Goal: Task Accomplishment & Management: Manage account settings

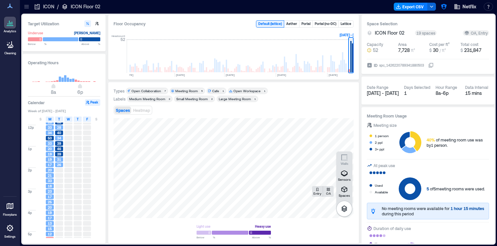
scroll to position [75, 0]
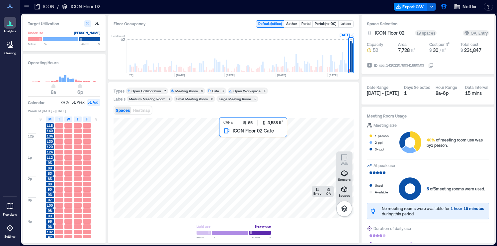
click at [256, 138] on div at bounding box center [234, 168] width 240 height 100
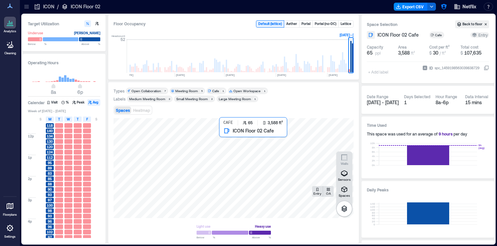
click at [247, 137] on div at bounding box center [234, 168] width 240 height 100
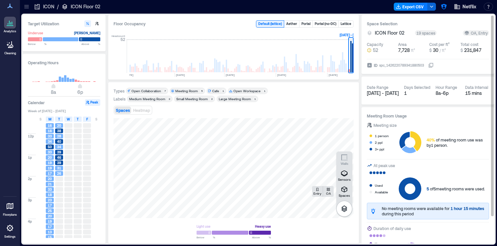
click at [434, 67] on icon at bounding box center [431, 64] width 5 height 5
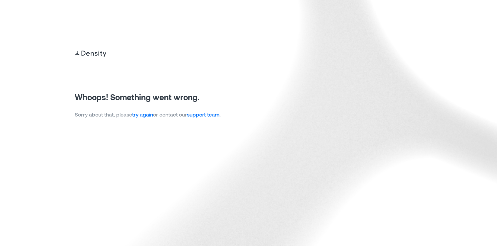
click at [148, 112] on link "try again" at bounding box center [142, 114] width 21 height 6
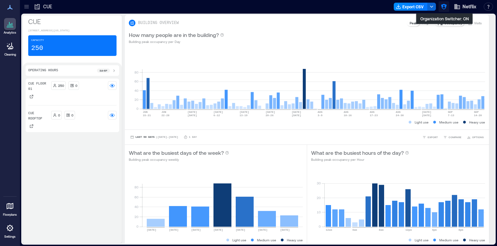
click at [445, 8] on icon "button" at bounding box center [444, 6] width 7 height 7
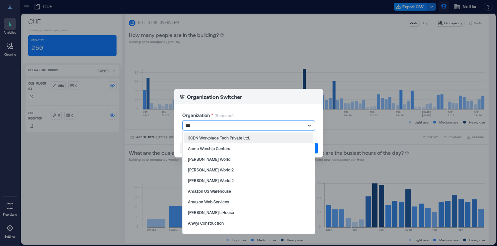
type input "****"
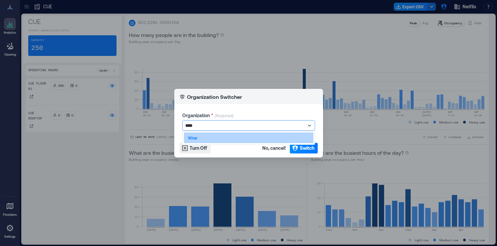
click at [243, 138] on div "Wise" at bounding box center [249, 137] width 130 height 11
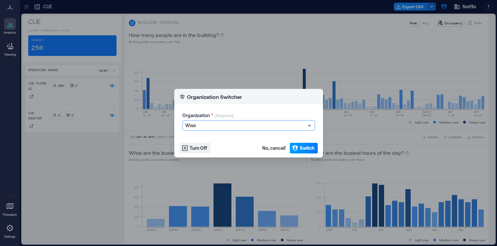
click at [311, 150] on span "Switch" at bounding box center [307, 148] width 15 height 7
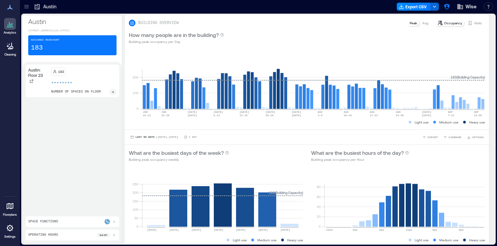
click at [14, 231] on div at bounding box center [10, 228] width 12 height 12
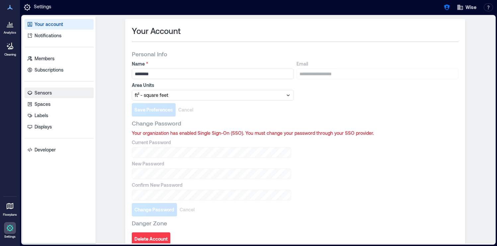
click at [38, 97] on link "Sensors" at bounding box center [59, 92] width 69 height 11
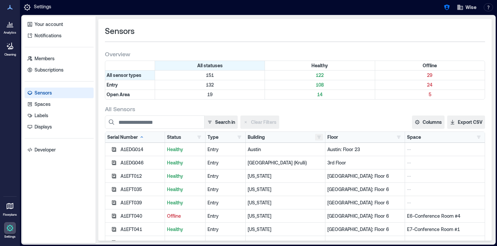
click at [319, 136] on button "button" at bounding box center [319, 137] width 8 height 7
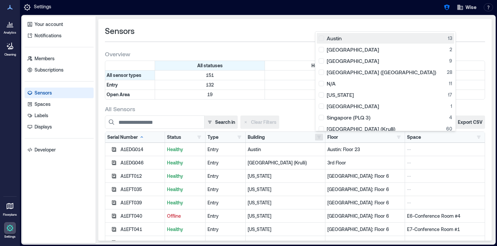
click at [320, 37] on div "Austin 13" at bounding box center [386, 38] width 134 height 7
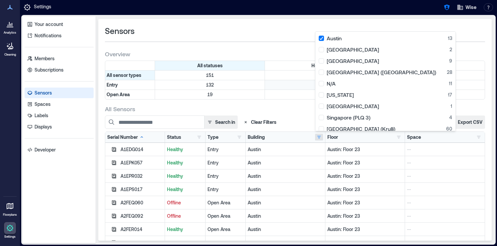
click at [281, 84] on p "108" at bounding box center [320, 84] width 107 height 7
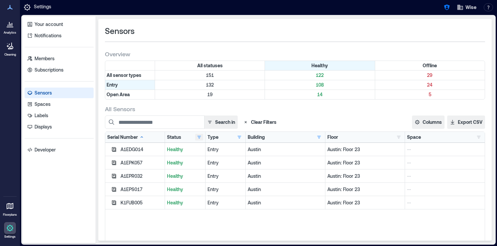
click at [201, 138] on button "button" at bounding box center [199, 137] width 8 height 7
click at [239, 137] on button "button" at bounding box center [240, 137] width 8 height 7
click at [242, 159] on div "Open Area 4" at bounding box center [264, 161] width 50 height 7
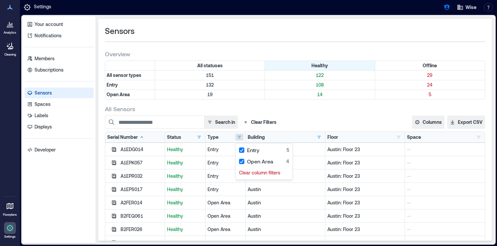
click at [281, 112] on div "All Sensors" at bounding box center [295, 109] width 380 height 8
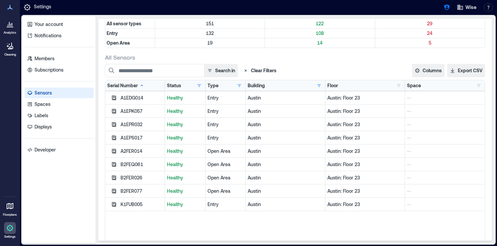
scroll to position [47, 0]
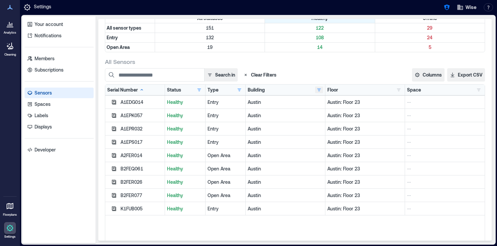
click at [315, 92] on button "button" at bounding box center [319, 89] width 8 height 7
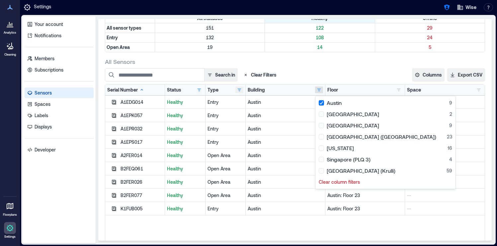
click at [240, 89] on button "button" at bounding box center [240, 89] width 8 height 7
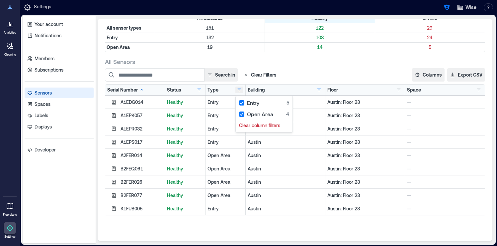
click at [240, 89] on button "button" at bounding box center [240, 89] width 8 height 7
click at [198, 88] on button "button" at bounding box center [199, 89] width 8 height 7
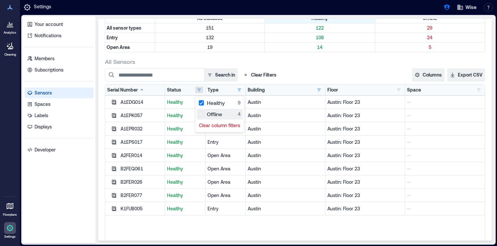
click at [202, 114] on div "Offline 4" at bounding box center [220, 114] width 42 height 7
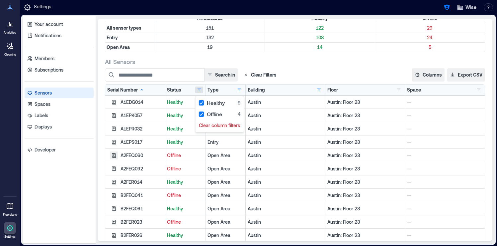
click at [113, 155] on icon "button" at bounding box center [114, 155] width 4 height 4
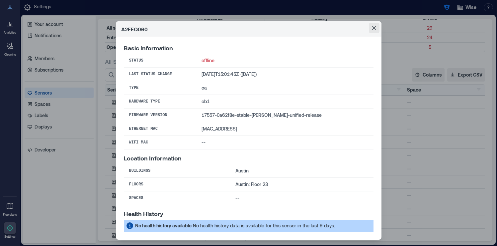
click at [373, 28] on icon "Close" at bounding box center [375, 28] width 4 height 4
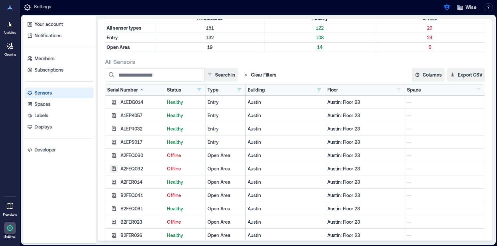
click at [114, 167] on icon "button" at bounding box center [114, 168] width 4 height 4
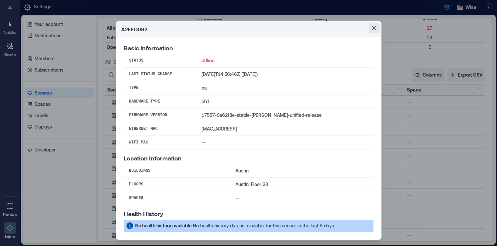
click at [377, 27] on button "Close" at bounding box center [374, 28] width 11 height 11
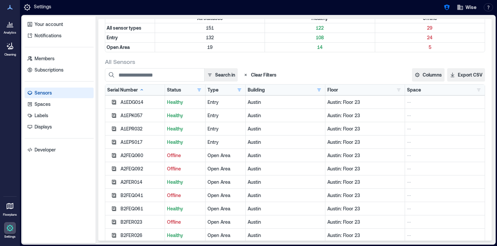
scroll to position [7, 0]
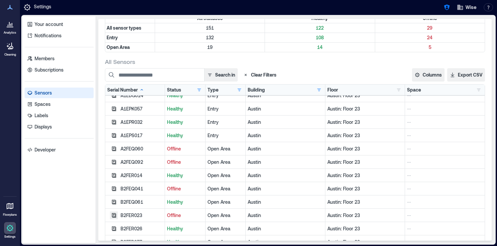
click at [114, 215] on icon "button" at bounding box center [113, 214] width 5 height 5
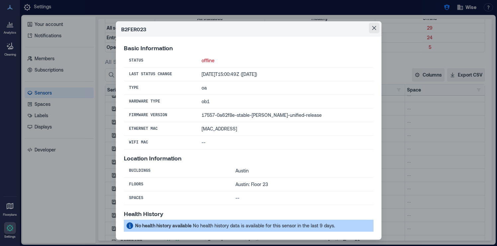
click at [373, 27] on icon "Close" at bounding box center [375, 28] width 4 height 4
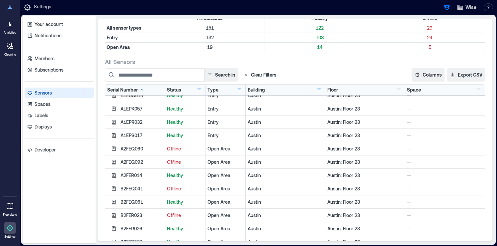
scroll to position [75, 0]
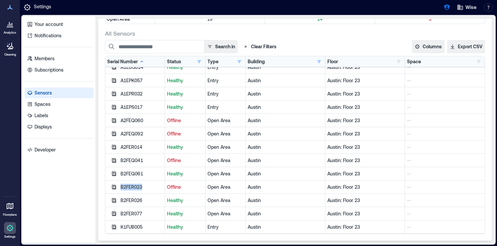
drag, startPoint x: 147, startPoint y: 188, endPoint x: 121, endPoint y: 188, distance: 26.3
click at [121, 188] on div "B2FER023" at bounding box center [142, 186] width 42 height 7
copy div "B2FER023"
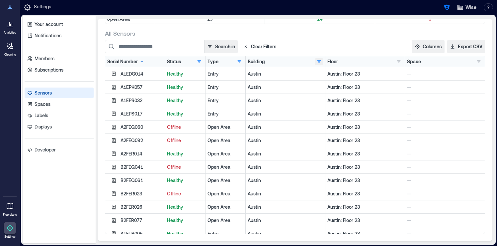
click at [319, 59] on button "button" at bounding box center [319, 61] width 8 height 7
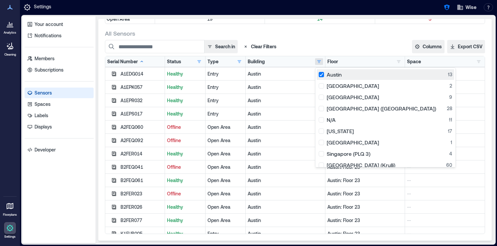
click at [322, 75] on div "Austin 13" at bounding box center [386, 74] width 134 height 7
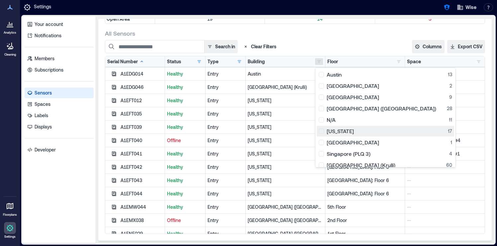
click at [326, 133] on div "New York 17" at bounding box center [386, 131] width 134 height 7
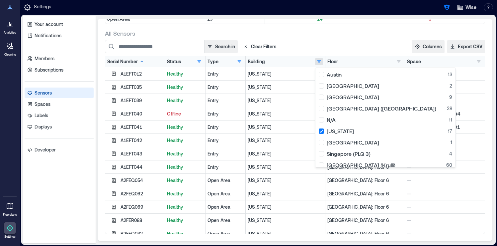
click at [344, 37] on div "All Sensors" at bounding box center [295, 33] width 380 height 8
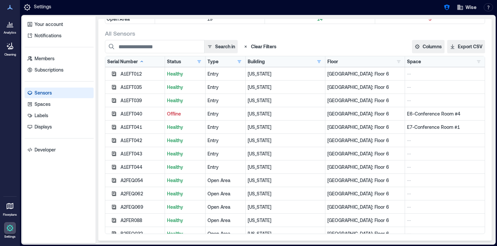
click at [255, 45] on button "Clear Filters" at bounding box center [260, 46] width 39 height 13
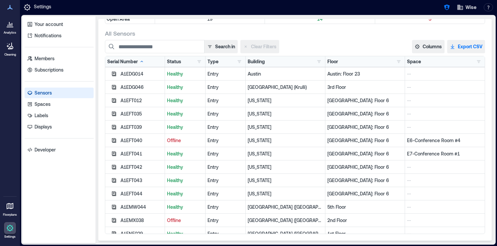
click at [459, 50] on button "Export CSV" at bounding box center [467, 46] width 38 height 13
click at [11, 27] on icon at bounding box center [10, 27] width 7 height 1
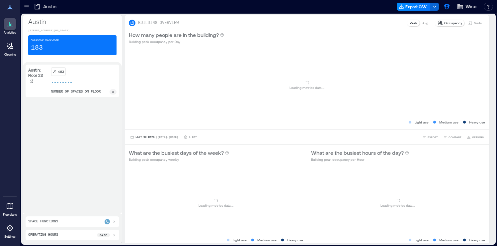
click at [26, 9] on icon at bounding box center [26, 6] width 7 height 7
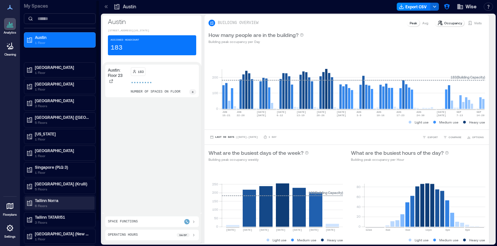
click at [64, 204] on p "6 Floors" at bounding box center [63, 205] width 56 height 5
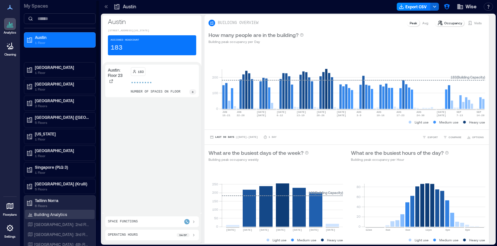
click at [64, 213] on p "Building Analytics" at bounding box center [50, 213] width 33 height 5
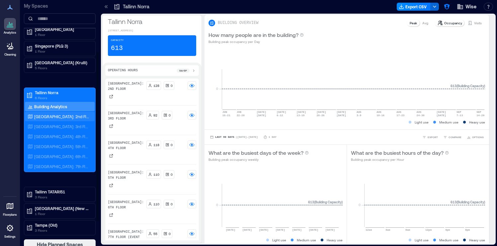
scroll to position [112, 0]
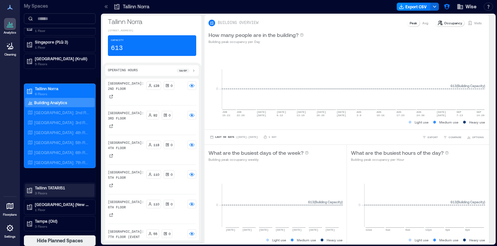
click at [77, 193] on p "3 Floors" at bounding box center [63, 192] width 56 height 5
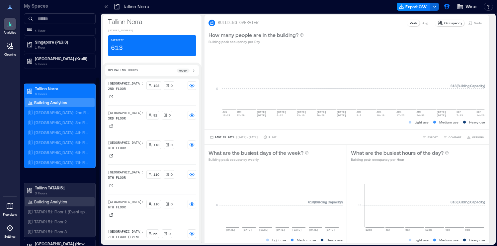
click at [77, 205] on div "Building Analytics" at bounding box center [60, 201] width 70 height 9
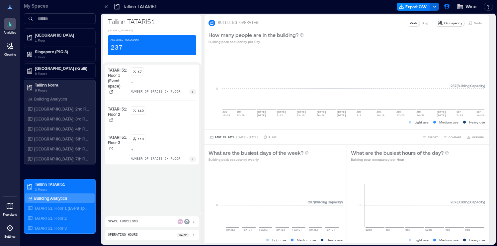
scroll to position [96, 0]
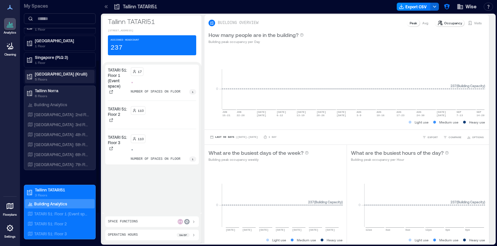
click at [81, 77] on p "5 Floors" at bounding box center [63, 78] width 56 height 5
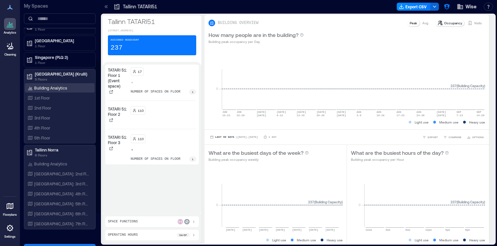
click at [77, 87] on div "Building Analytics" at bounding box center [60, 87] width 70 height 9
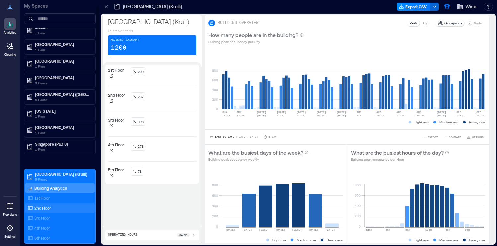
scroll to position [9, 0]
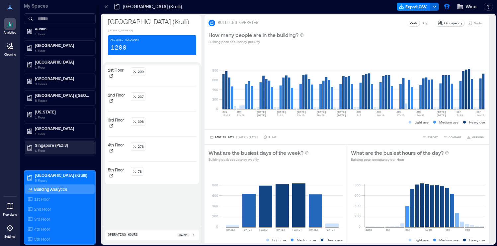
click at [74, 151] on p "1 Floor" at bounding box center [63, 150] width 56 height 5
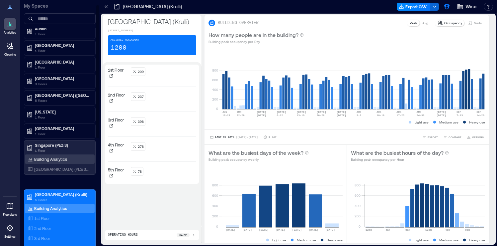
click at [72, 161] on div "Building Analytics" at bounding box center [60, 158] width 70 height 9
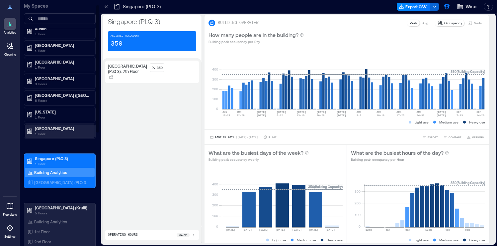
click at [78, 129] on p "Singapore" at bounding box center [63, 128] width 56 height 5
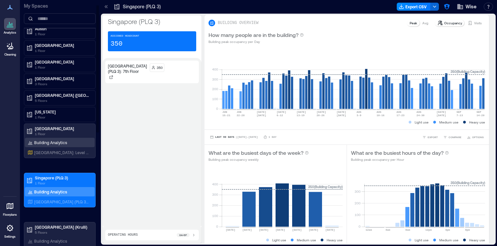
click at [74, 143] on div "Building Analytics" at bounding box center [60, 142] width 70 height 9
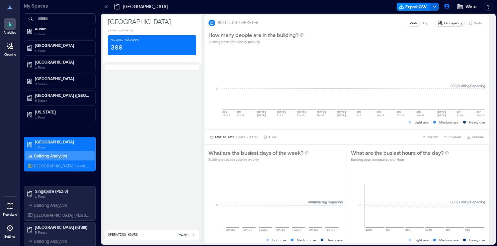
click at [9, 228] on icon at bounding box center [10, 228] width 8 height 8
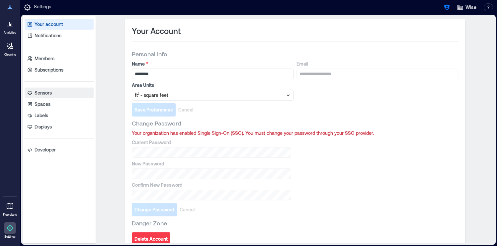
click at [72, 95] on link "Sensors" at bounding box center [59, 92] width 69 height 11
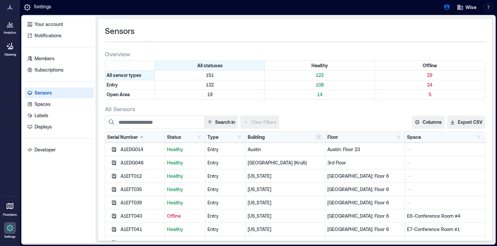
click at [315, 140] on button "button" at bounding box center [319, 137] width 8 height 7
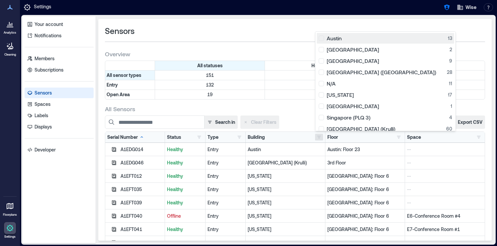
click at [325, 38] on div "Austin 13" at bounding box center [386, 38] width 134 height 7
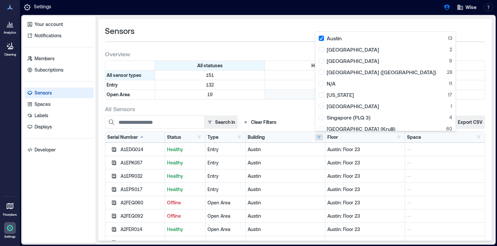
click at [297, 92] on p "14" at bounding box center [320, 94] width 107 height 7
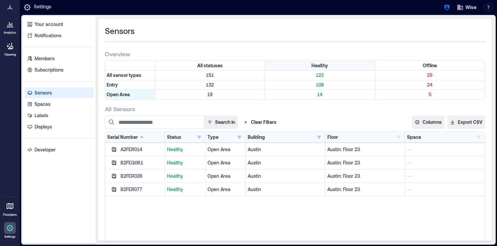
click at [323, 70] on div "Healthy" at bounding box center [320, 65] width 110 height 9
click at [239, 137] on button "button" at bounding box center [240, 137] width 8 height 7
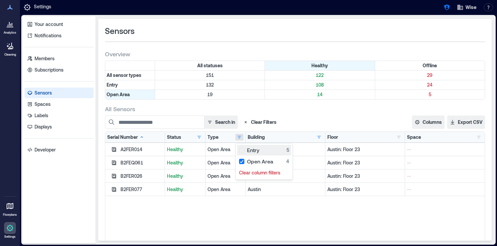
click at [239, 152] on div "Entry 5" at bounding box center [264, 150] width 50 height 7
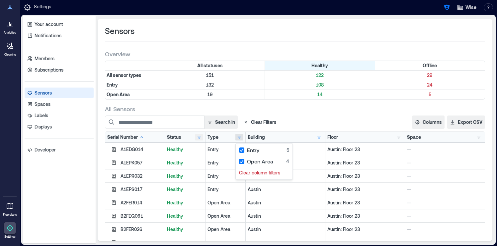
click at [200, 138] on button "button" at bounding box center [199, 137] width 8 height 7
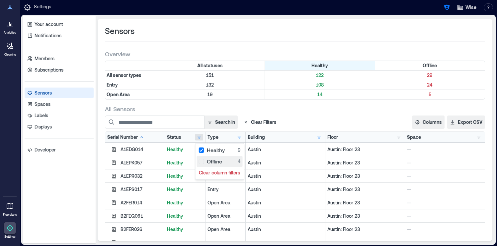
click at [200, 160] on div "Offline 4" at bounding box center [220, 161] width 42 height 7
click at [304, 108] on div "All Sensors" at bounding box center [295, 109] width 380 height 8
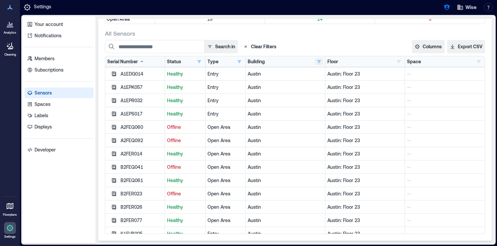
click at [319, 60] on button "button" at bounding box center [319, 61] width 8 height 7
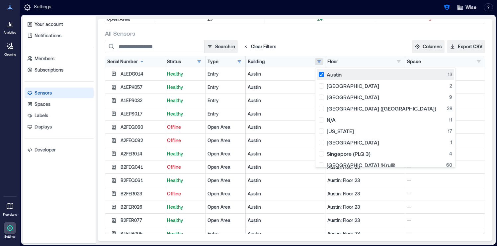
click at [320, 76] on div "Austin 13" at bounding box center [386, 74] width 134 height 7
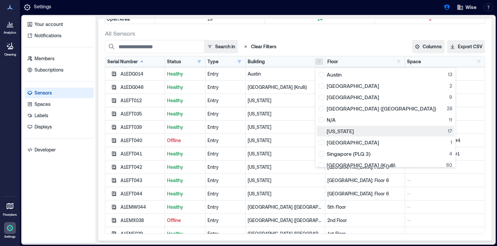
click at [324, 130] on div "New York 17" at bounding box center [386, 131] width 134 height 7
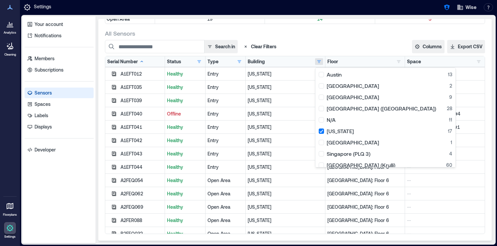
click at [330, 41] on div "Search in Clear Filters" at bounding box center [238, 46] width 266 height 13
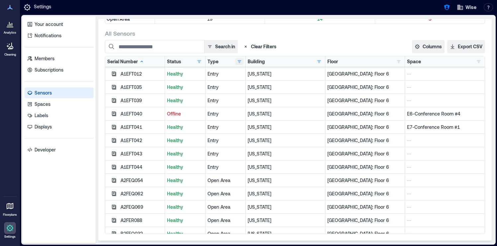
click at [241, 62] on button "button" at bounding box center [240, 61] width 8 height 7
click at [312, 44] on div "Search in Clear Filters" at bounding box center [238, 46] width 266 height 13
click at [317, 61] on button "button" at bounding box center [319, 61] width 8 height 7
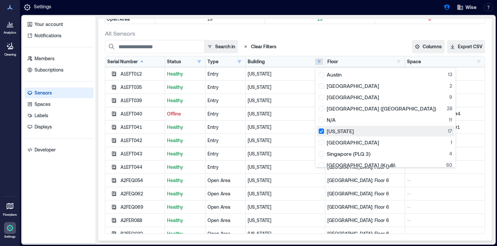
click at [318, 131] on button "New York 17" at bounding box center [386, 131] width 138 height 11
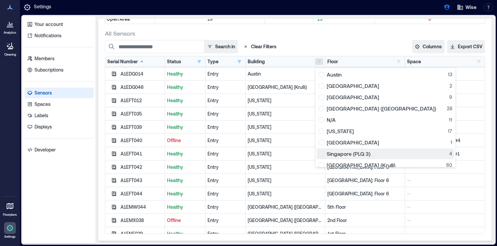
scroll to position [16, 0]
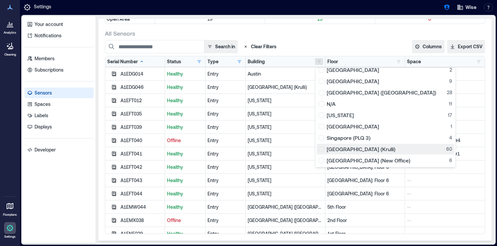
click at [323, 151] on div "Tallinn (Krulli) 60" at bounding box center [386, 149] width 134 height 7
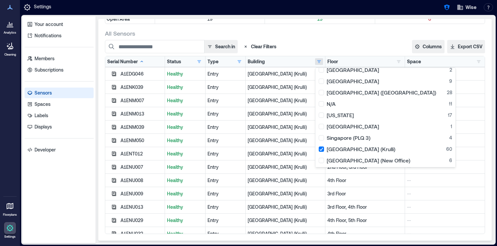
click at [340, 37] on div "All Sensors" at bounding box center [295, 33] width 380 height 8
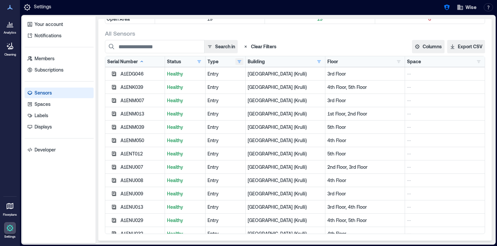
click at [239, 61] on button "button" at bounding box center [240, 61] width 8 height 7
click at [314, 48] on div "Search in Clear Filters" at bounding box center [238, 46] width 266 height 13
click at [319, 60] on button "button" at bounding box center [319, 61] width 8 height 7
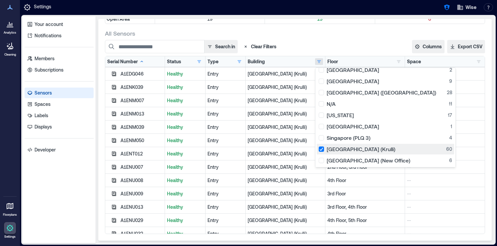
click at [323, 150] on div "Tallinn (Krulli) 60" at bounding box center [386, 149] width 134 height 7
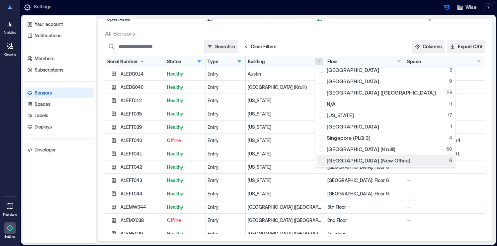
click at [323, 158] on div "Tampa (New Office) 6" at bounding box center [386, 160] width 134 height 7
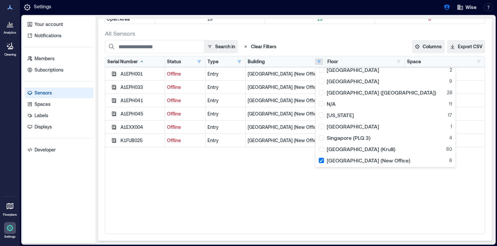
click at [329, 34] on div "All Sensors" at bounding box center [295, 33] width 380 height 8
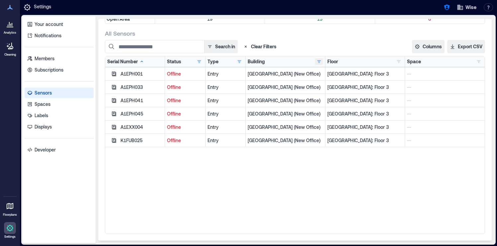
click at [320, 61] on button "button" at bounding box center [319, 61] width 8 height 7
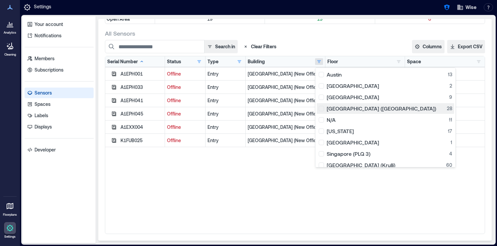
scroll to position [1, 0]
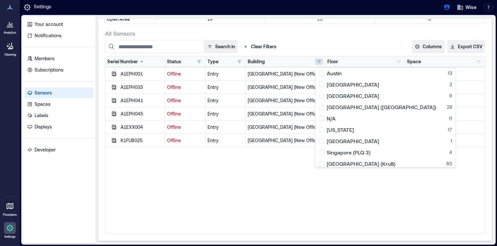
click at [337, 27] on div "Sensors Overview All statuses Healthy Offline All sensor types 151 121 30 Entry…" at bounding box center [295, 129] width 394 height 221
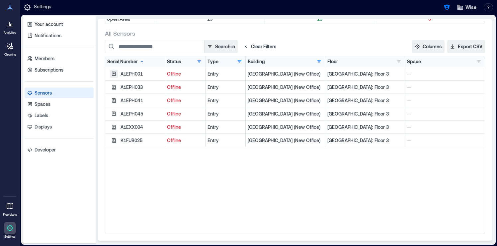
click at [115, 74] on icon "button" at bounding box center [113, 73] width 5 height 5
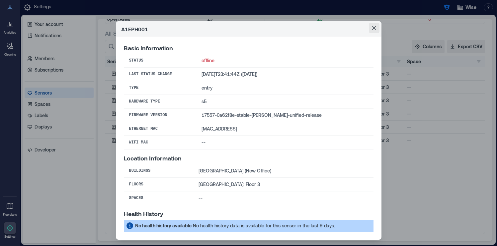
click at [373, 31] on button "Close" at bounding box center [374, 28] width 11 height 11
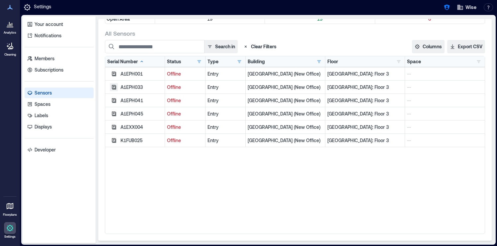
click at [115, 89] on icon "button" at bounding box center [114, 87] width 4 height 4
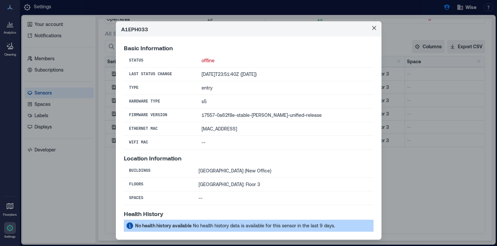
click at [112, 98] on div "A1EPH033 Basic Information Status offline Last Status Change 2025-04-07T23:51:4…" at bounding box center [248, 123] width 497 height 246
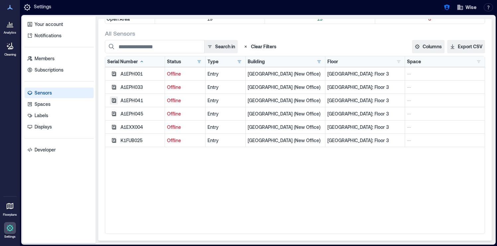
click at [113, 100] on icon "button" at bounding box center [113, 100] width 5 height 5
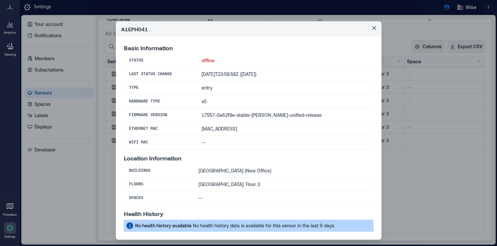
click at [108, 106] on div "A1EPH041 Basic Information Status offline Last Status Change 2025-04-07T23:58:5…" at bounding box center [248, 123] width 497 height 246
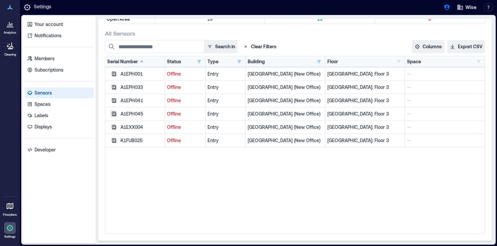
click at [113, 114] on icon "button" at bounding box center [113, 113] width 5 height 5
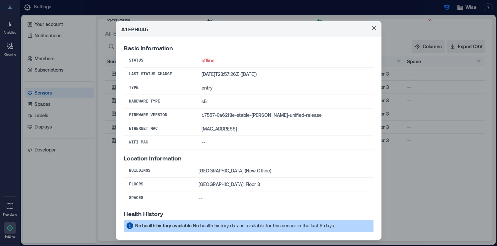
click at [109, 117] on div "A1EPH045 Basic Information Status offline Last Status Change 2025-04-07T23:57:2…" at bounding box center [248, 123] width 497 height 246
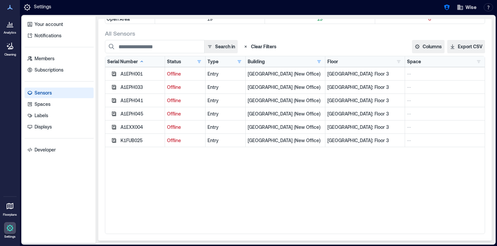
click at [130, 141] on div "K1FUB025" at bounding box center [142, 140] width 42 height 7
copy div "K1FUB025"
click at [318, 64] on button "button" at bounding box center [319, 61] width 8 height 7
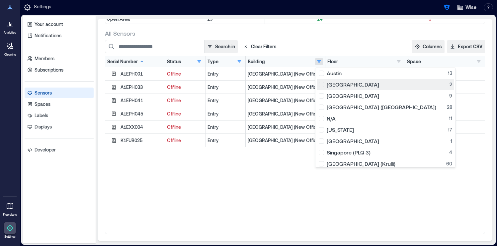
click at [325, 86] on div "Brussels 2" at bounding box center [386, 84] width 134 height 7
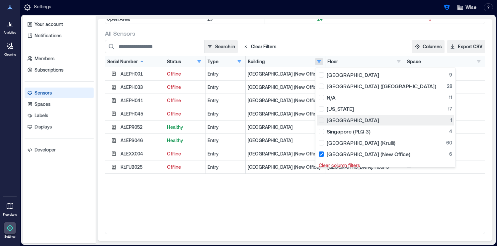
scroll to position [27, 0]
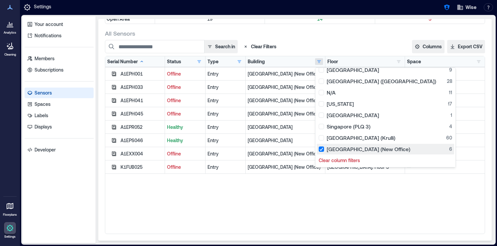
click at [323, 150] on div "Tampa (New Office) 6" at bounding box center [386, 149] width 134 height 7
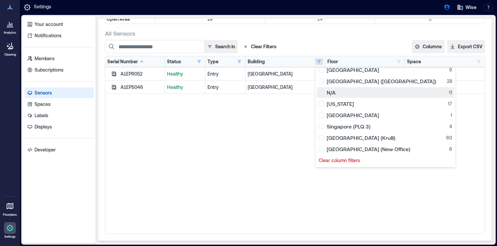
scroll to position [0, 0]
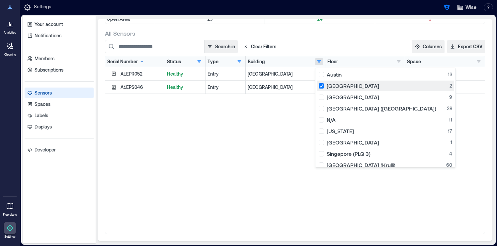
click at [323, 83] on div "Brussels 2" at bounding box center [386, 85] width 134 height 7
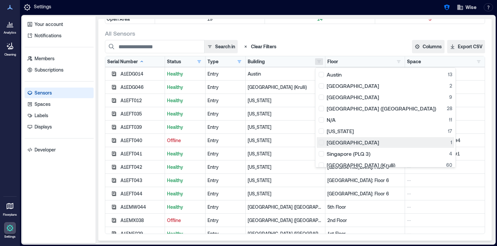
click at [325, 143] on div "Singapore 1" at bounding box center [386, 142] width 134 height 7
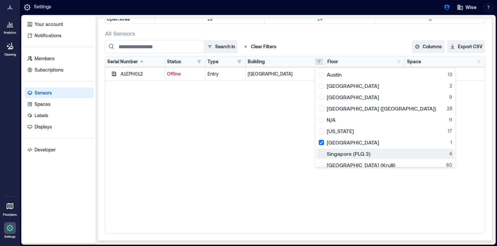
click at [325, 152] on div "Singapore (PLQ 3) 4" at bounding box center [386, 153] width 134 height 7
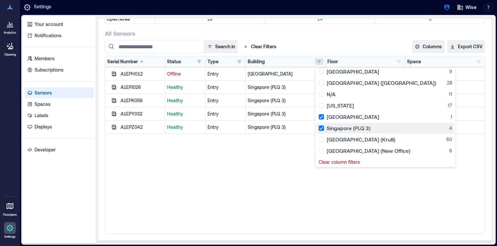
scroll to position [27, 0]
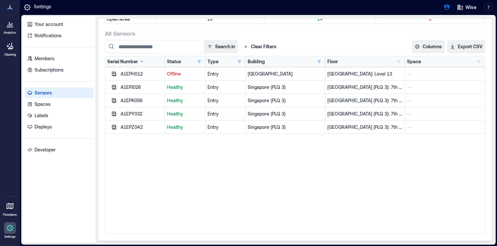
click at [115, 72] on icon "button" at bounding box center [113, 73] width 5 height 5
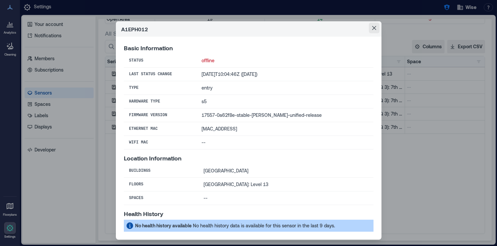
click at [372, 29] on button "Close" at bounding box center [374, 28] width 11 height 11
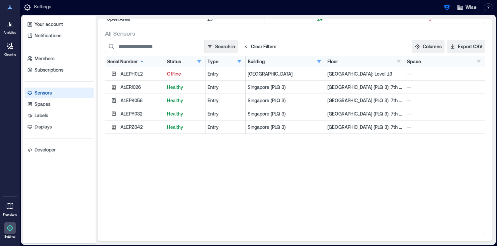
click at [7, 26] on icon at bounding box center [10, 24] width 8 height 8
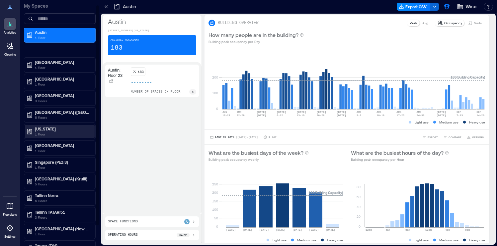
scroll to position [5, 0]
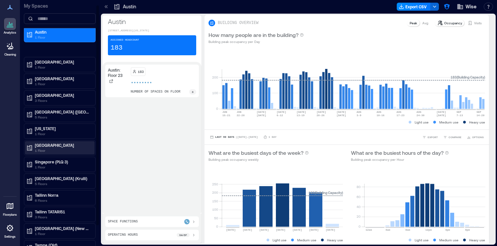
click at [76, 147] on p "Singapore" at bounding box center [63, 144] width 56 height 5
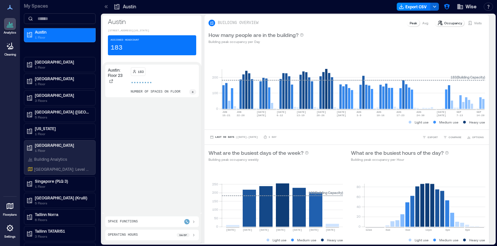
click at [8, 230] on icon at bounding box center [10, 227] width 7 height 7
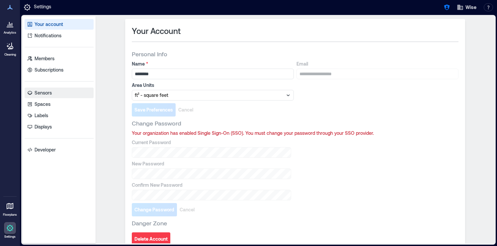
click at [61, 90] on link "Sensors" at bounding box center [59, 92] width 69 height 11
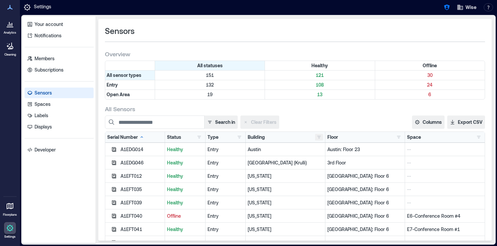
click at [320, 138] on button "button" at bounding box center [319, 137] width 8 height 7
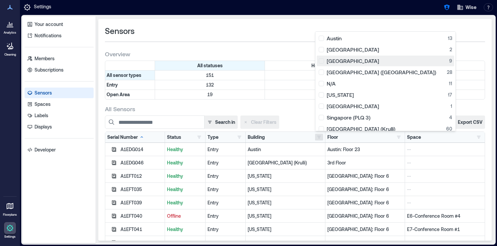
click at [325, 63] on div "Budapest 9" at bounding box center [386, 60] width 134 height 7
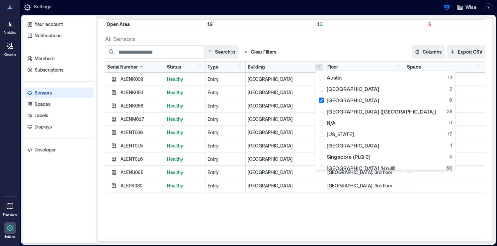
scroll to position [75, 0]
